Goal: Task Accomplishment & Management: Manage account settings

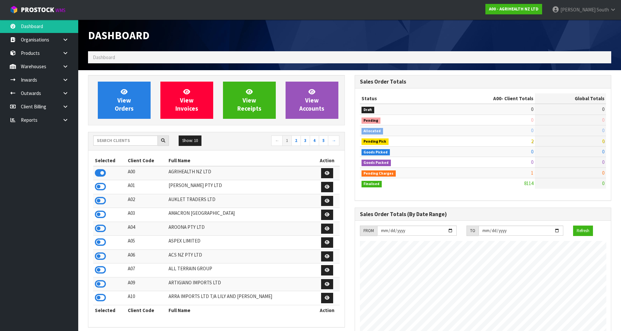
scroll to position [494, 266]
click at [138, 141] on input "text" at bounding box center [125, 140] width 65 height 10
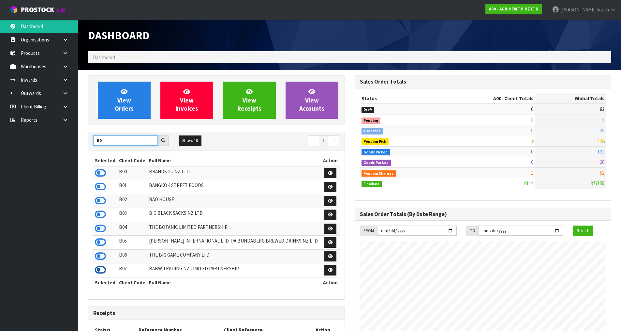
type input "B0"
click at [103, 266] on icon at bounding box center [100, 270] width 11 height 10
click at [60, 69] on link at bounding box center [67, 66] width 21 height 13
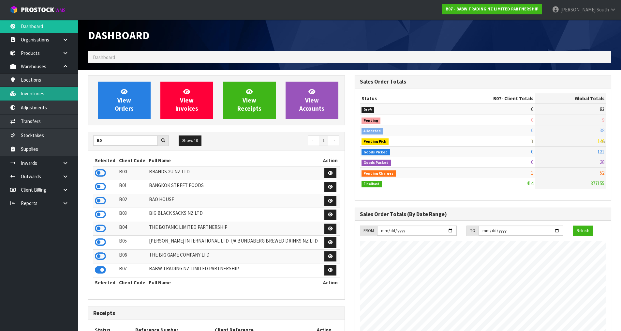
click at [50, 89] on link "Inventories" at bounding box center [39, 93] width 78 height 13
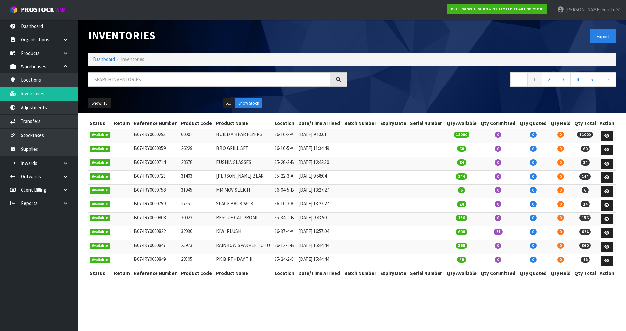
click at [64, 68] on icon at bounding box center [65, 66] width 6 height 5
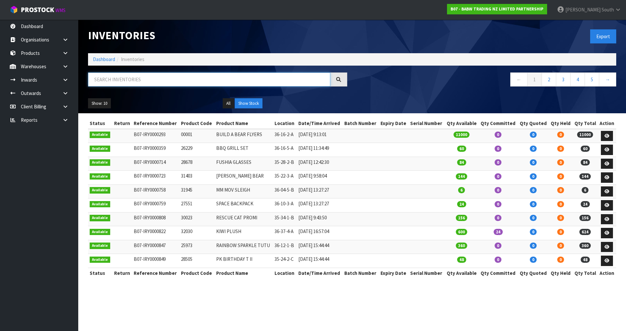
click at [104, 80] on input "text" at bounding box center [209, 79] width 242 height 14
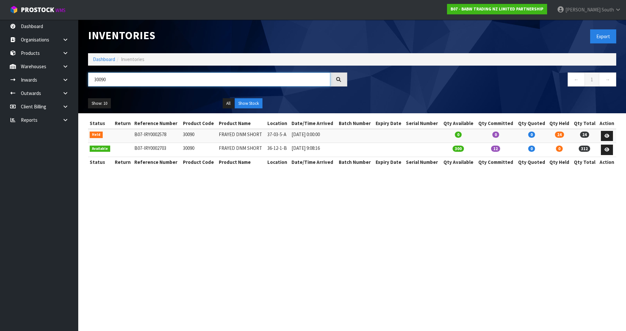
type input "30090"
click at [189, 290] on section "Inventories Export Dashboard Inventories 30090 ← 1 → Show: 10 5 10 25 50 All Sh…" at bounding box center [313, 165] width 626 height 331
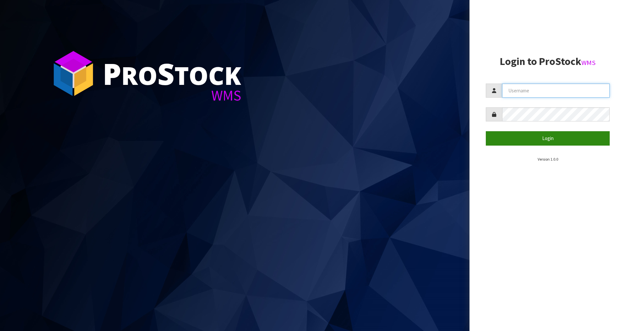
type input "[PERSON_NAME]"
click at [547, 132] on button "Login" at bounding box center [548, 138] width 124 height 14
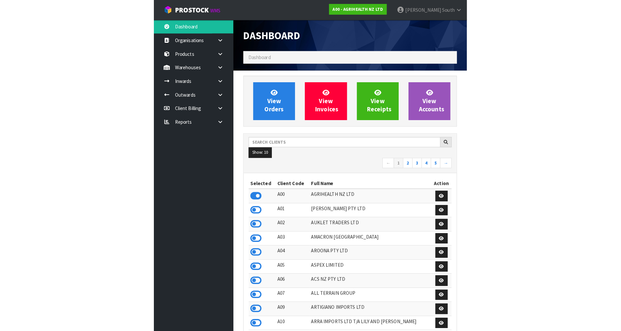
scroll to position [494, 266]
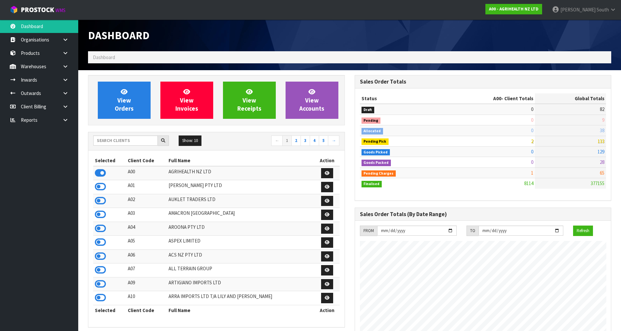
click at [298, 42] on div "Dashboard" at bounding box center [216, 36] width 267 height 32
click at [152, 142] on input "text" at bounding box center [125, 140] width 65 height 10
click at [292, 139] on link "1" at bounding box center [286, 140] width 9 height 10
click at [295, 138] on link "2" at bounding box center [296, 140] width 9 height 10
click at [303, 139] on link "3" at bounding box center [305, 140] width 9 height 10
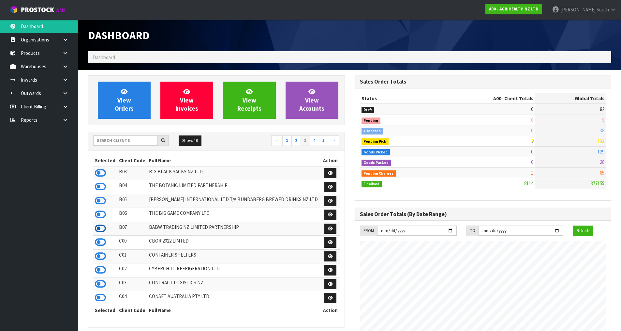
click at [100, 230] on icon at bounding box center [100, 228] width 11 height 10
click at [70, 71] on link at bounding box center [67, 66] width 21 height 13
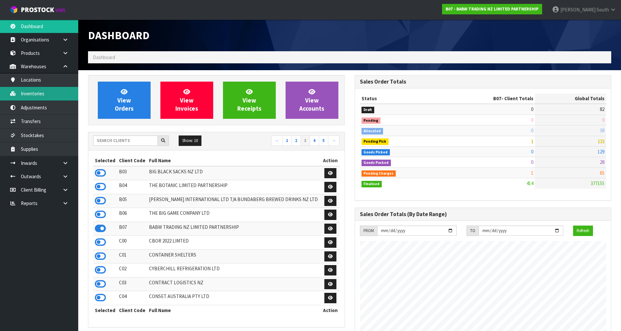
click at [58, 95] on link "Inventories" at bounding box center [39, 93] width 78 height 13
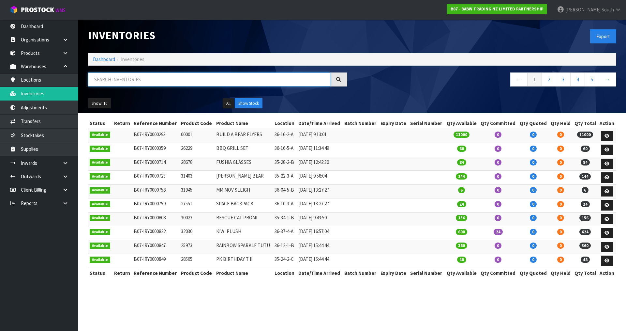
click at [110, 82] on input "text" at bounding box center [209, 79] width 242 height 14
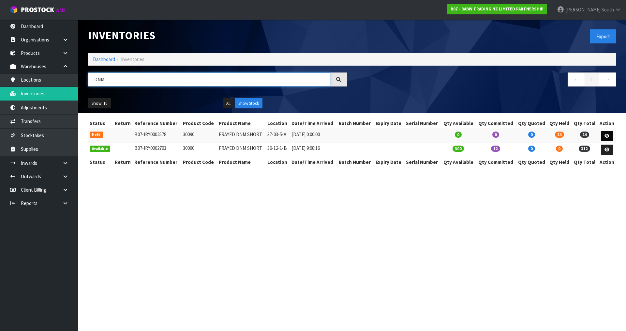
type input "DNM"
click at [605, 134] on icon at bounding box center [607, 136] width 5 height 4
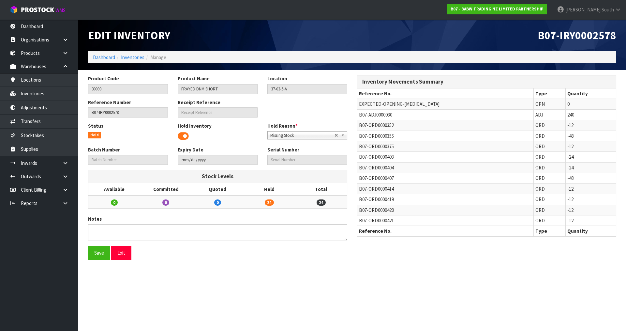
click at [451, 291] on section "Edit Inventory B07-IRY0002578 Dashboard Inventories Manage Product Code 30090 P…" at bounding box center [313, 165] width 626 height 331
drag, startPoint x: 396, startPoint y: 220, endPoint x: 372, endPoint y: 220, distance: 23.2
click at [372, 220] on td "B07-ORD0000421" at bounding box center [445, 220] width 176 height 10
click at [372, 220] on span "B07-ORD0000421" at bounding box center [376, 220] width 35 height 6
click at [46, 91] on link "Inventories" at bounding box center [39, 93] width 78 height 13
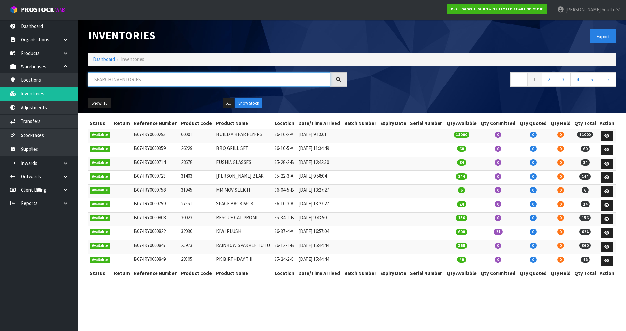
click at [138, 79] on input "text" at bounding box center [209, 79] width 242 height 14
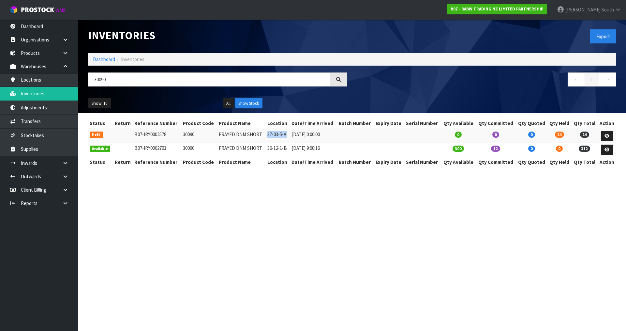
drag, startPoint x: 265, startPoint y: 133, endPoint x: 290, endPoint y: 136, distance: 25.6
click at [291, 135] on tr "Held B07-IRY0002578 30090 FRAYED DNM SHORT 37-03-5-A [DATE] 0:00:00 0 0 0 24 24" at bounding box center [352, 136] width 528 height 14
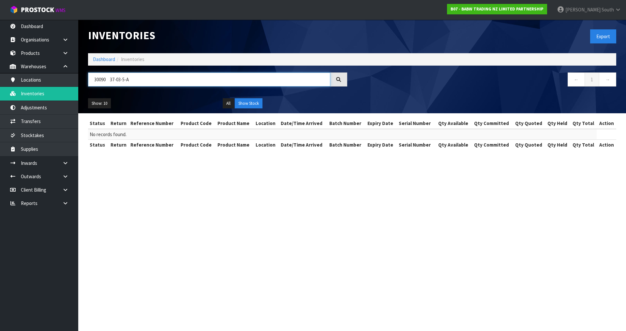
click at [111, 79] on input "30090 37-03-5-A" at bounding box center [209, 79] width 242 height 14
click at [110, 79] on input "30090 37-03-5-A" at bounding box center [209, 79] width 242 height 14
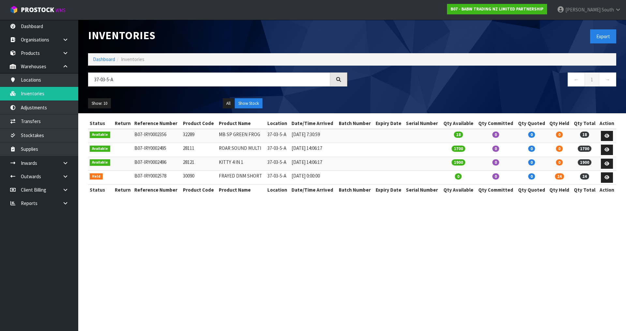
click at [386, 267] on section "Inventories Export Dashboard Inventories 37-03-5-A ← 1 → Show: 10 5 10 25 50 Al…" at bounding box center [313, 165] width 626 height 331
drag, startPoint x: 127, startPoint y: 79, endPoint x: 123, endPoint y: 77, distance: 4.1
click at [123, 77] on input "37-03-5-A" at bounding box center [209, 79] width 242 height 14
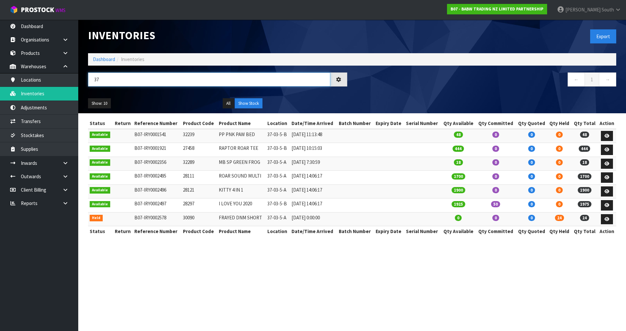
type input "3"
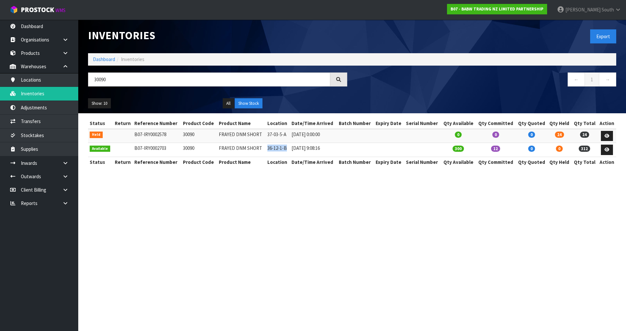
drag, startPoint x: 267, startPoint y: 149, endPoint x: 286, endPoint y: 147, distance: 19.3
click at [286, 147] on td "36-12-1-B" at bounding box center [278, 150] width 24 height 14
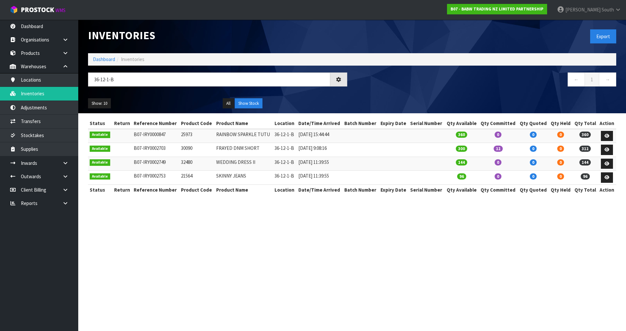
click at [268, 284] on section "Inventories Export Dashboard Inventories 36-12-1-B ← 1 → Show: 10 5 10 25 50 Al…" at bounding box center [313, 165] width 626 height 331
drag, startPoint x: 190, startPoint y: 149, endPoint x: 180, endPoint y: 148, distance: 10.5
click at [180, 148] on td "30090" at bounding box center [196, 150] width 35 height 14
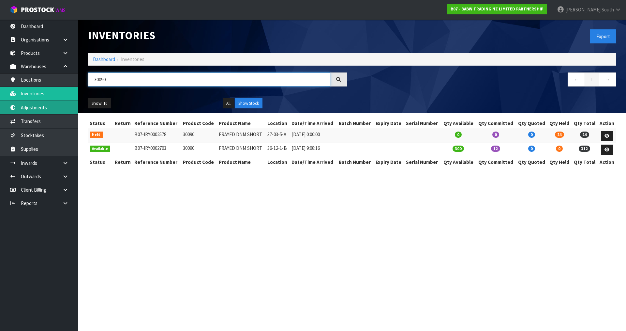
type input "30090"
click at [295, 244] on section "Inventories Export Dashboard Inventories 30090 ← 1 → Show: 10 5 10 25 50 All Sh…" at bounding box center [313, 165] width 626 height 331
click at [607, 149] on icon at bounding box center [607, 149] width 5 height 4
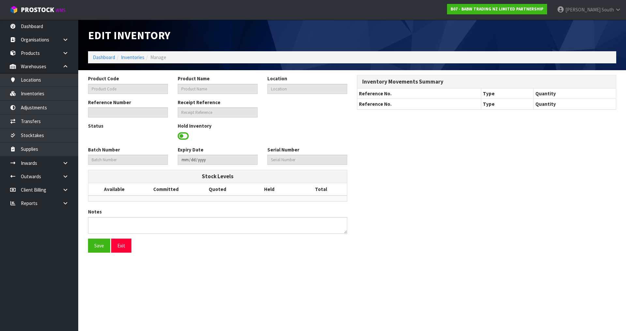
type input "30090"
type input "FRAYED DNM SHORT"
type input "36-12-1-B"
type input "B07-IRY0002703"
type input "B07-REC0000172"
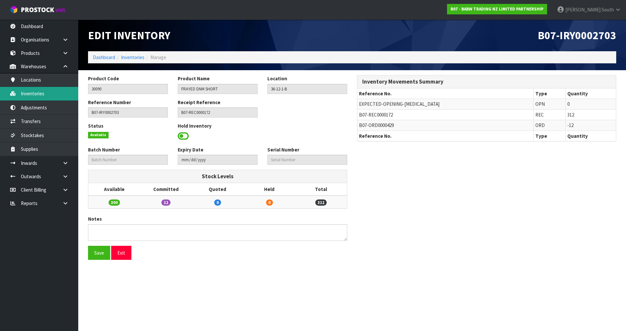
click at [52, 97] on link "Inventories" at bounding box center [39, 93] width 78 height 13
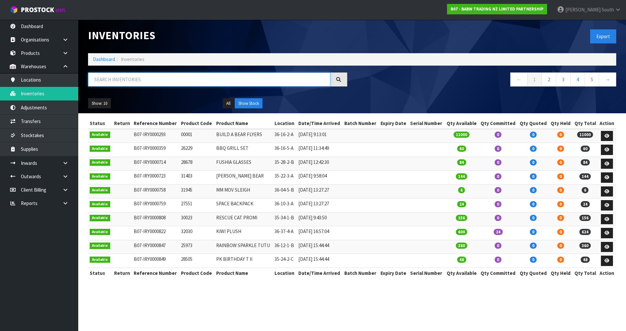
click at [132, 79] on input "text" at bounding box center [209, 79] width 242 height 14
paste input "42-30-1-B"
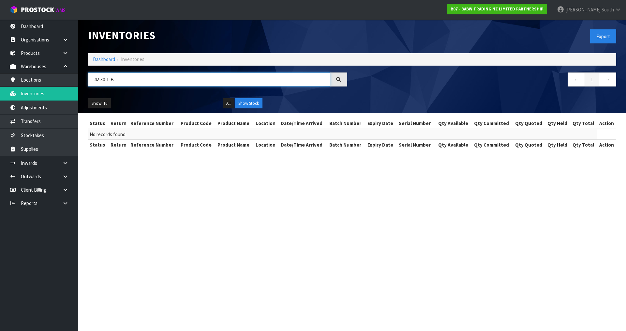
drag, startPoint x: 135, startPoint y: 77, endPoint x: 117, endPoint y: 77, distance: 17.6
click at [117, 77] on input "42-30-1-B" at bounding box center [209, 79] width 242 height 14
type input "4"
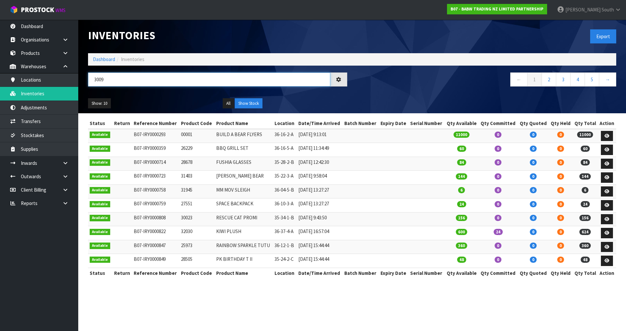
type input "30090"
